Goal: Task Accomplishment & Management: Use online tool/utility

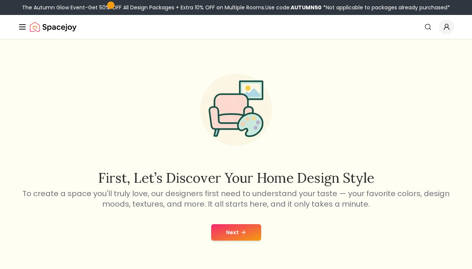
click at [241, 235] on icon at bounding box center [244, 232] width 6 height 6
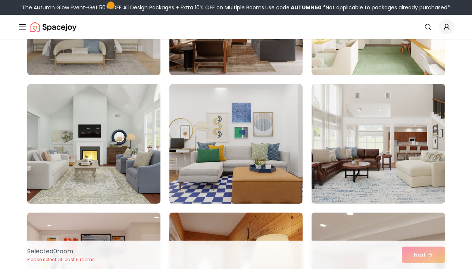
scroll to position [150, 0]
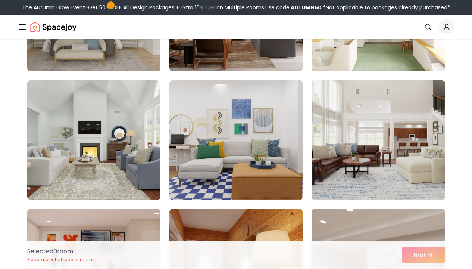
click at [379, 50] on img at bounding box center [378, 11] width 140 height 125
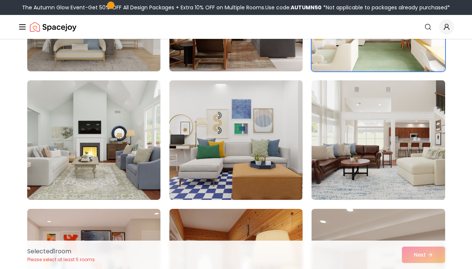
click at [368, 109] on img at bounding box center [378, 139] width 140 height 125
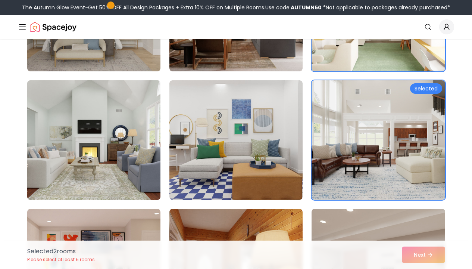
click at [110, 114] on img at bounding box center [94, 139] width 140 height 125
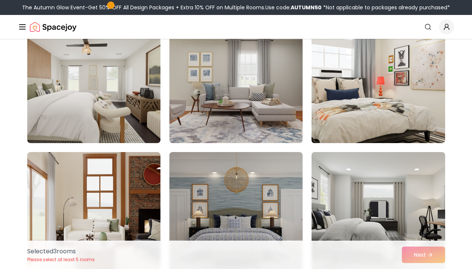
scroll to position [436, 0]
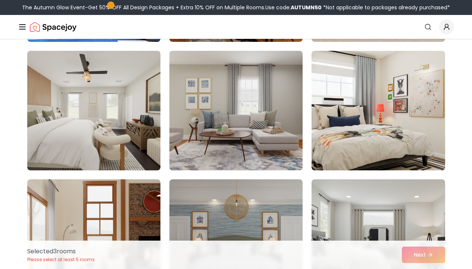
click at [226, 92] on img at bounding box center [236, 110] width 140 height 125
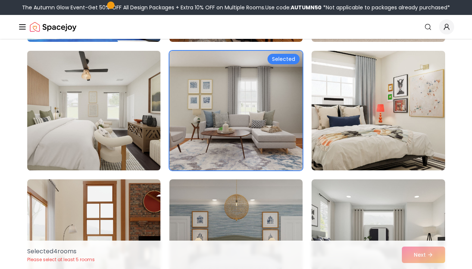
click at [136, 90] on img at bounding box center [94, 110] width 140 height 125
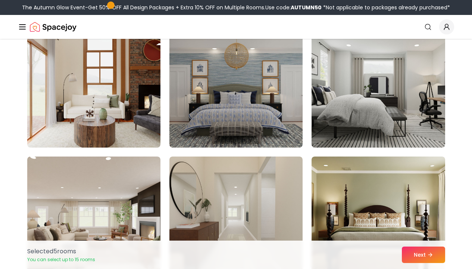
scroll to position [590, 0]
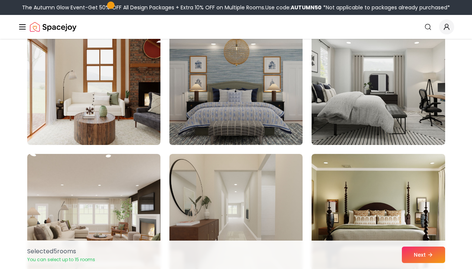
click at [268, 68] on img at bounding box center [236, 84] width 140 height 125
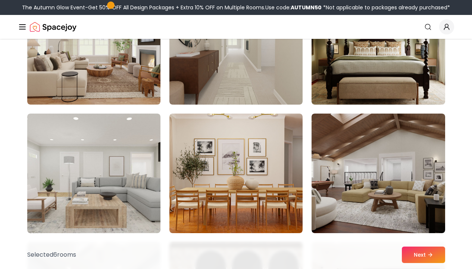
scroll to position [767, 0]
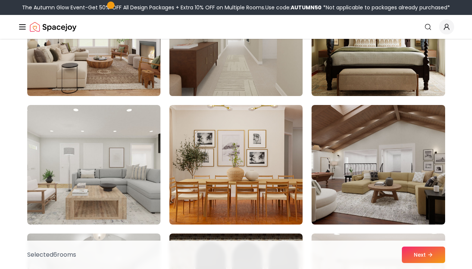
click at [227, 69] on img at bounding box center [236, 35] width 140 height 125
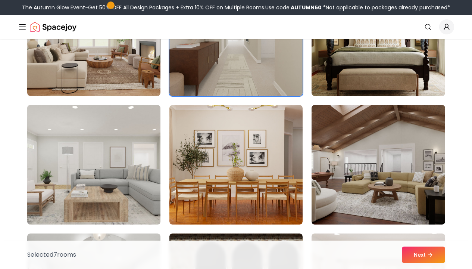
click at [137, 156] on img at bounding box center [94, 164] width 140 height 125
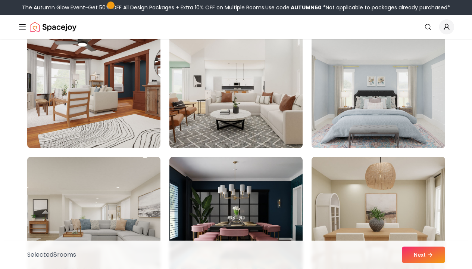
scroll to position [1107, 0]
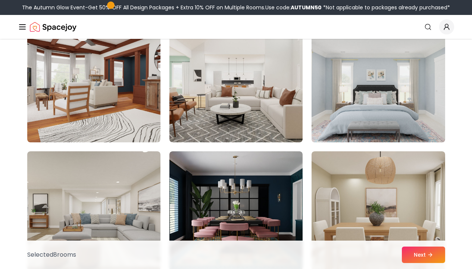
click at [380, 104] on img at bounding box center [378, 82] width 140 height 125
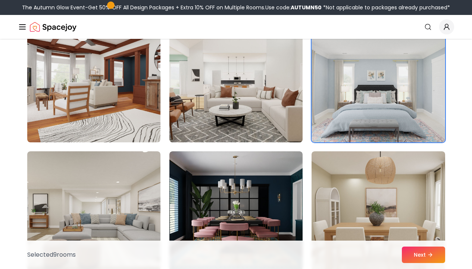
click at [270, 79] on img at bounding box center [236, 82] width 140 height 125
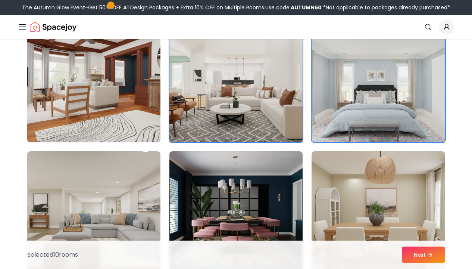
click at [120, 70] on img at bounding box center [94, 82] width 140 height 125
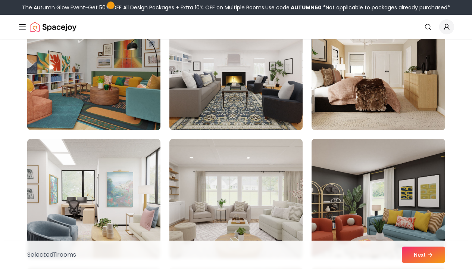
scroll to position [1397, 0]
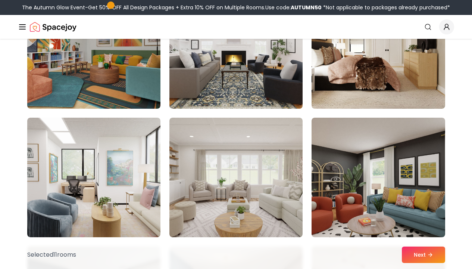
click at [260, 74] on img at bounding box center [236, 48] width 140 height 125
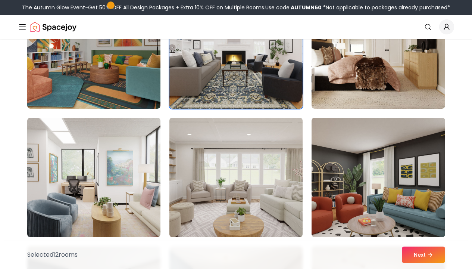
click at [257, 134] on img at bounding box center [236, 177] width 140 height 125
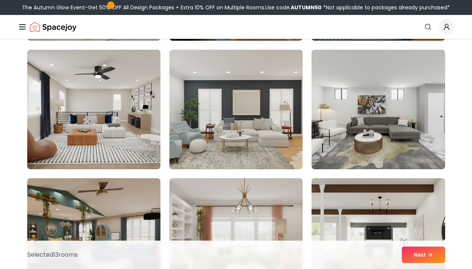
scroll to position [1738, 0]
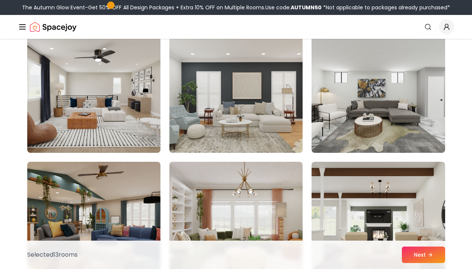
click at [216, 104] on img at bounding box center [236, 92] width 140 height 125
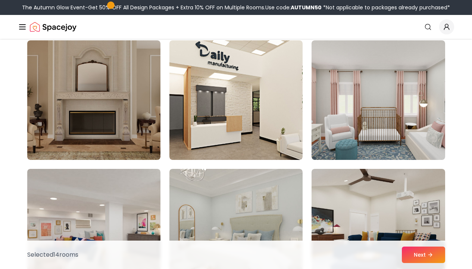
scroll to position [2615, 0]
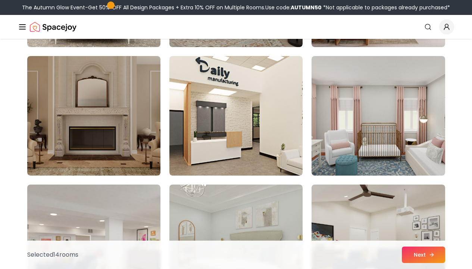
click at [436, 252] on button "Next" at bounding box center [423, 254] width 43 height 16
